Goal: Transaction & Acquisition: Book appointment/travel/reservation

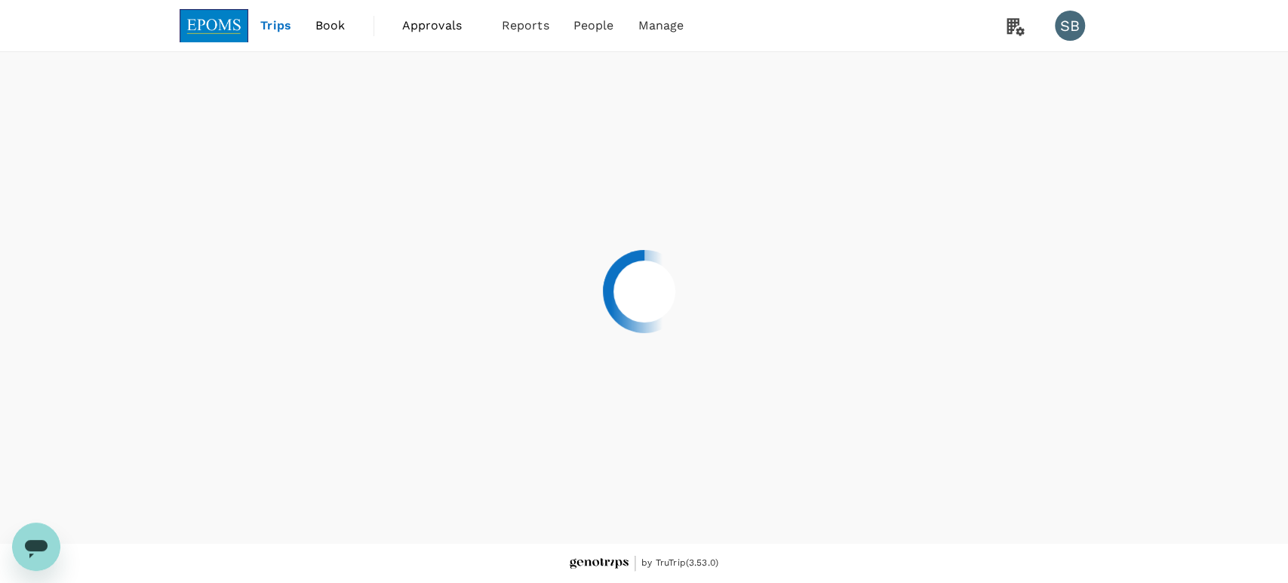
click at [219, 25] on div at bounding box center [644, 291] width 1288 height 583
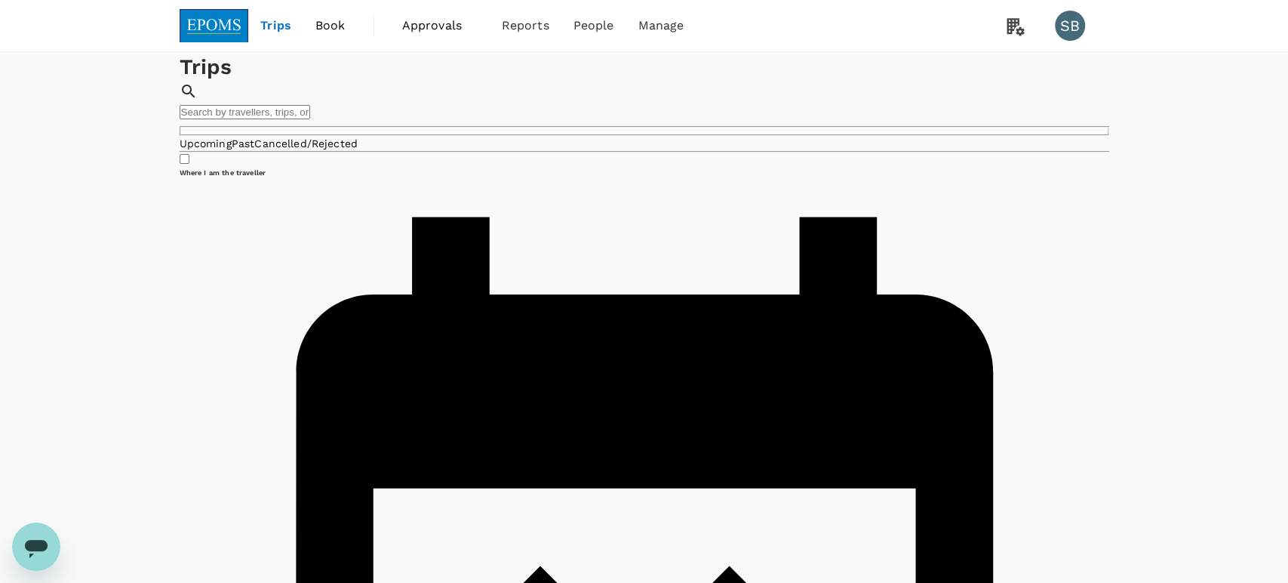
click at [192, 17] on img at bounding box center [214, 25] width 69 height 33
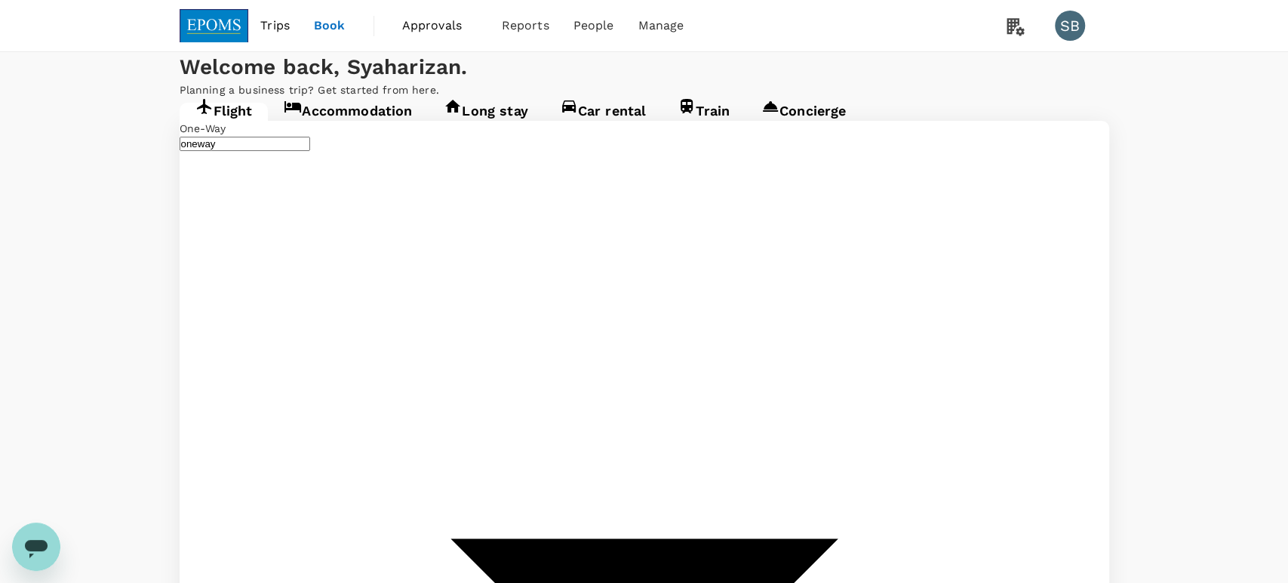
type input "Miri Intl (MYY)"
type input "Kota Kinabalu Intl (BKI)"
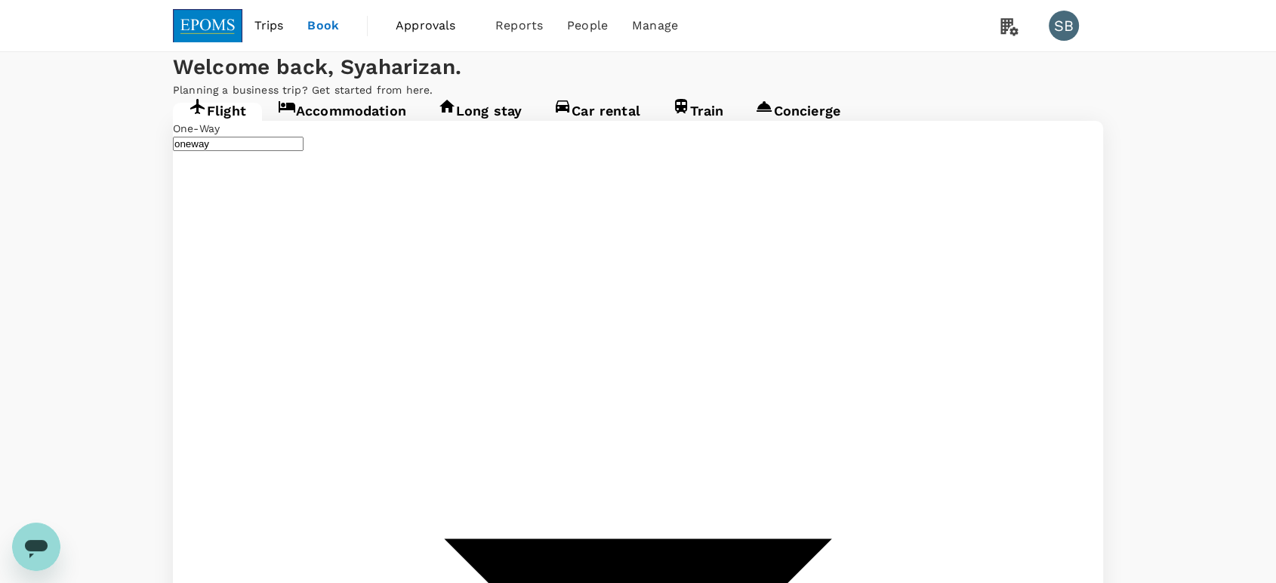
type input "Miri Intl (MYY)"
type input "Kota Kinabalu Intl (BKI)"
type input "Miri Intl (MYY)"
type input "Kota Kinabalu Intl (BKI)"
click at [444, 31] on span "Approvals" at bounding box center [433, 26] width 75 height 18
